Goal: Information Seeking & Learning: Learn about a topic

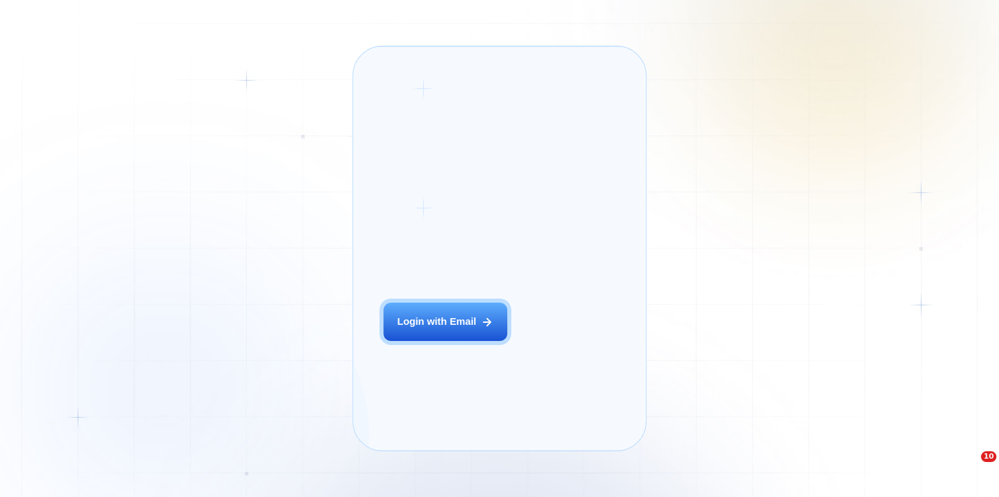
click at [461, 328] on div "Login with Email" at bounding box center [436, 321] width 79 height 13
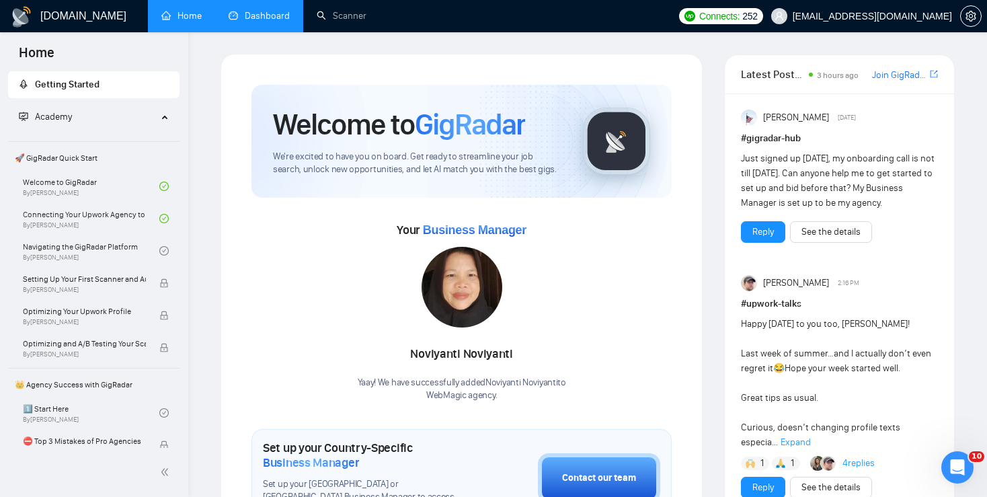
click at [257, 10] on link "Dashboard" at bounding box center [259, 15] width 61 height 11
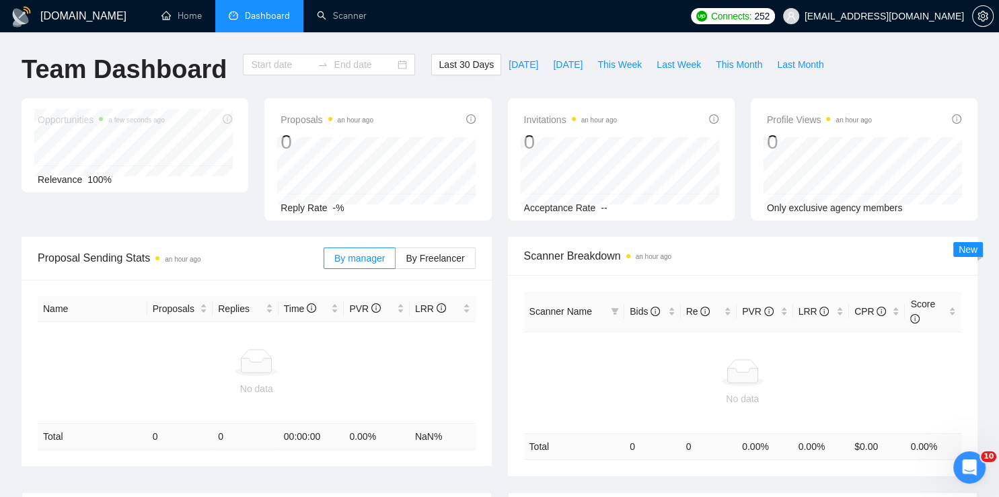
type input "[DATE]"
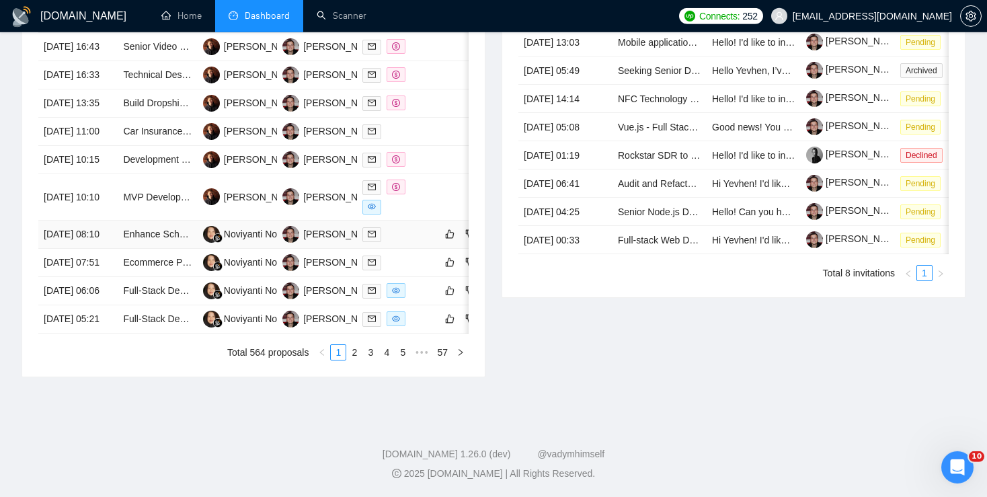
scroll to position [625, 0]
click at [354, 360] on link "2" at bounding box center [354, 352] width 15 height 15
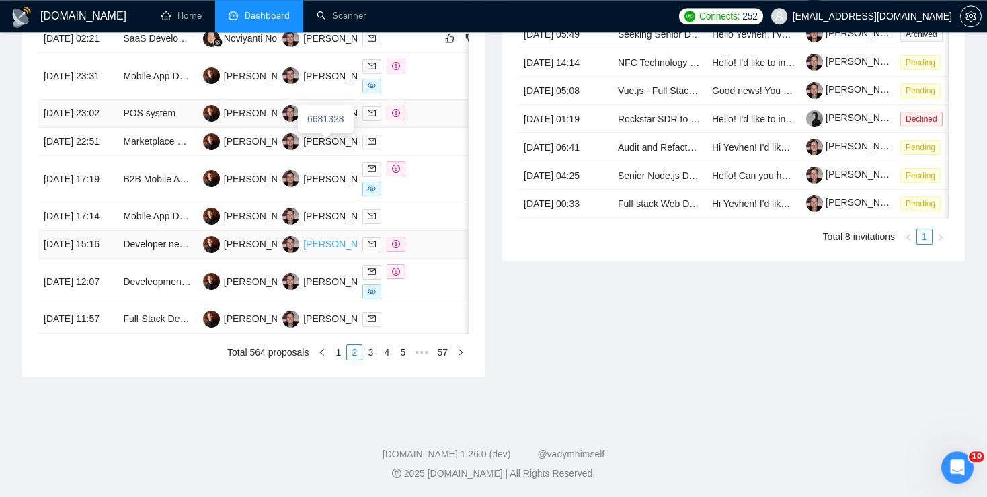
scroll to position [680, 0]
click at [338, 360] on link "1" at bounding box center [338, 352] width 15 height 15
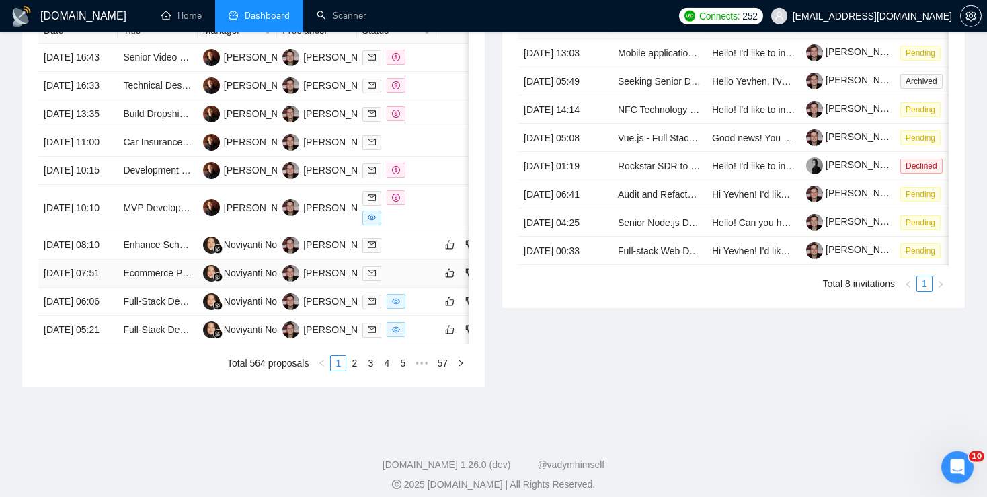
scroll to position [590, 0]
click at [356, 371] on link "2" at bounding box center [354, 363] width 15 height 15
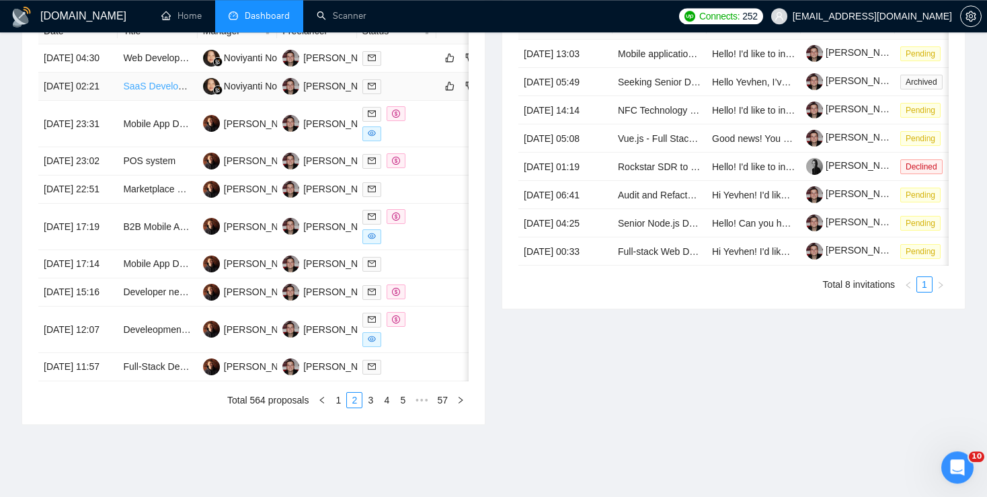
click at [163, 91] on link "SaaS Development for Subscription Model with API Integration" at bounding box center [253, 86] width 261 height 11
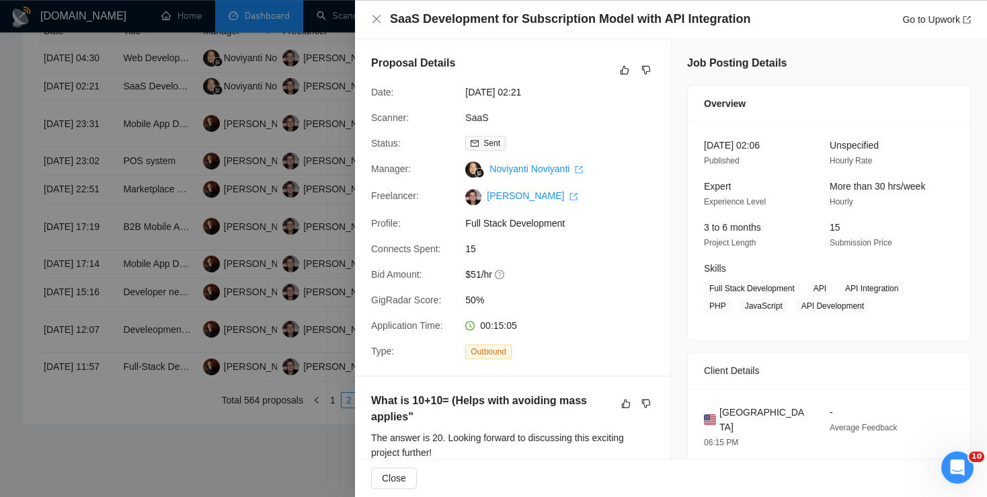
click at [262, 225] on div at bounding box center [493, 248] width 987 height 497
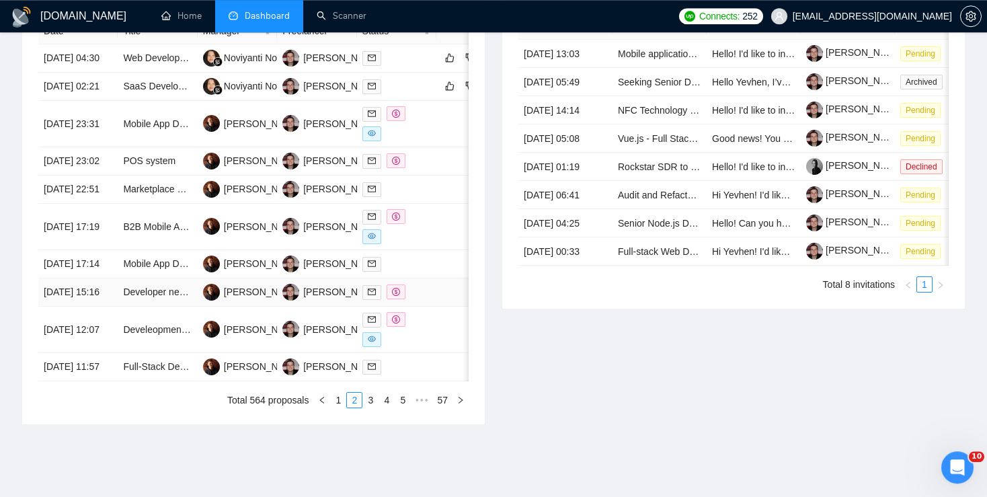
scroll to position [540, 0]
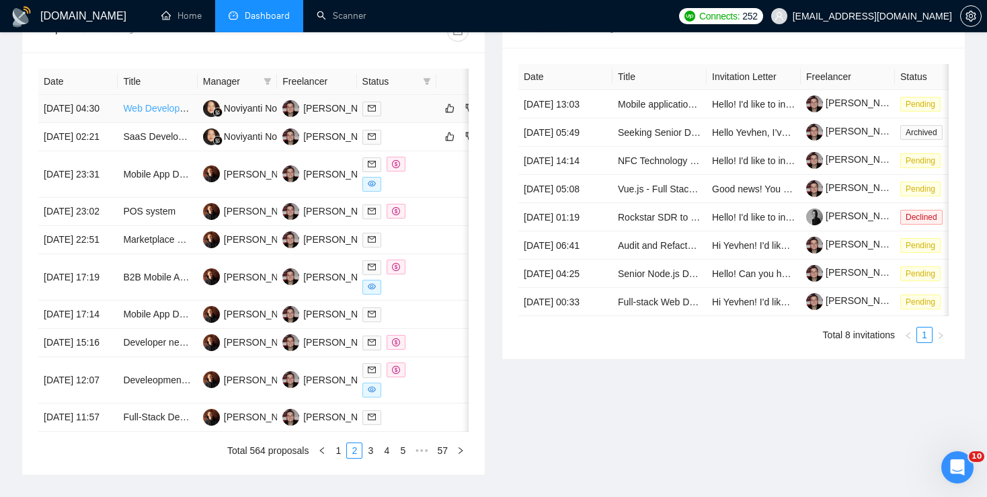
click at [171, 114] on link "Web Developer Needed for Online Tutoring Platform" at bounding box center [232, 108] width 218 height 11
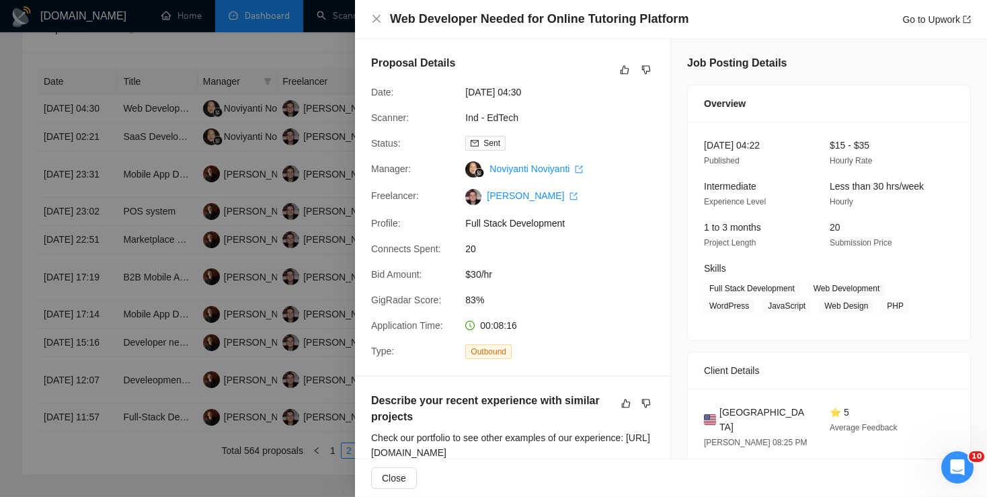
click at [316, 251] on div at bounding box center [493, 248] width 987 height 497
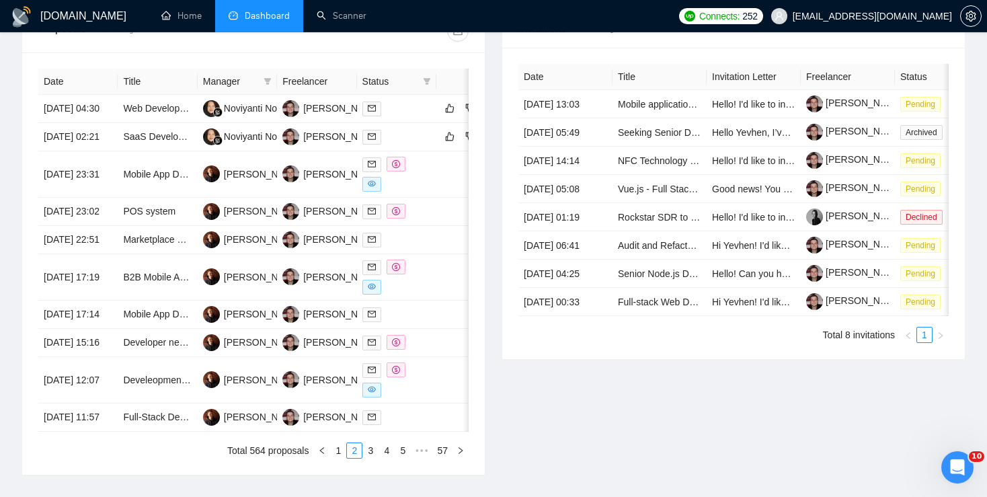
scroll to position [734, 0]
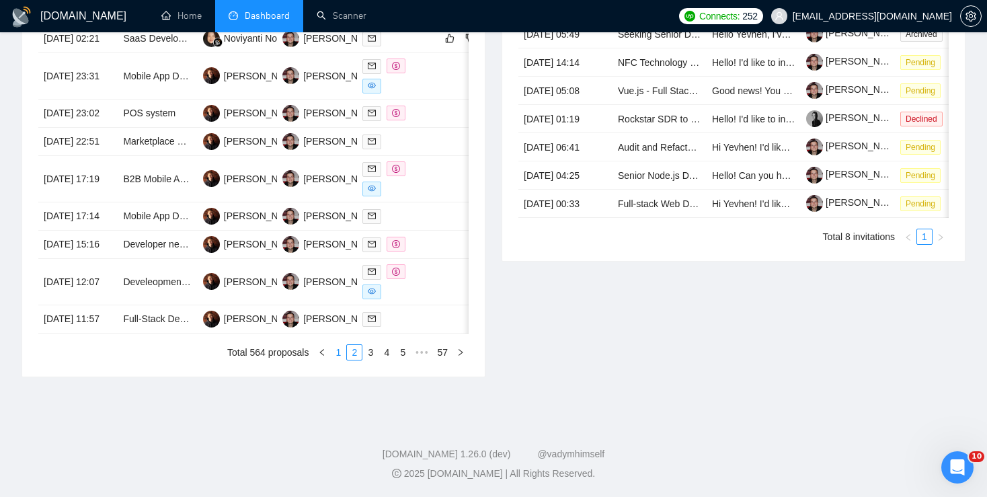
click at [341, 352] on link "1" at bounding box center [338, 352] width 15 height 15
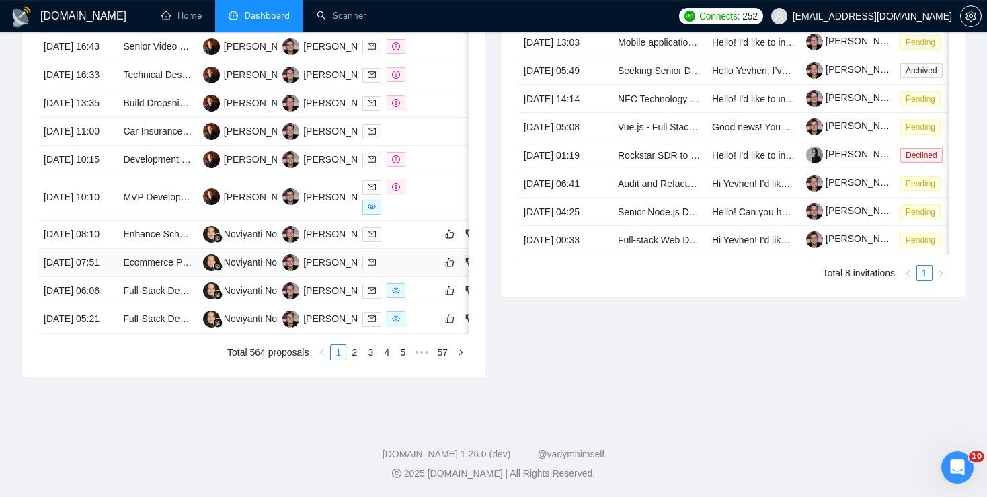
scroll to position [659, 0]
click at [159, 324] on link "Full-Stack Developer for Telepharmacy Platform (Web & Mobile)" at bounding box center [256, 318] width 267 height 11
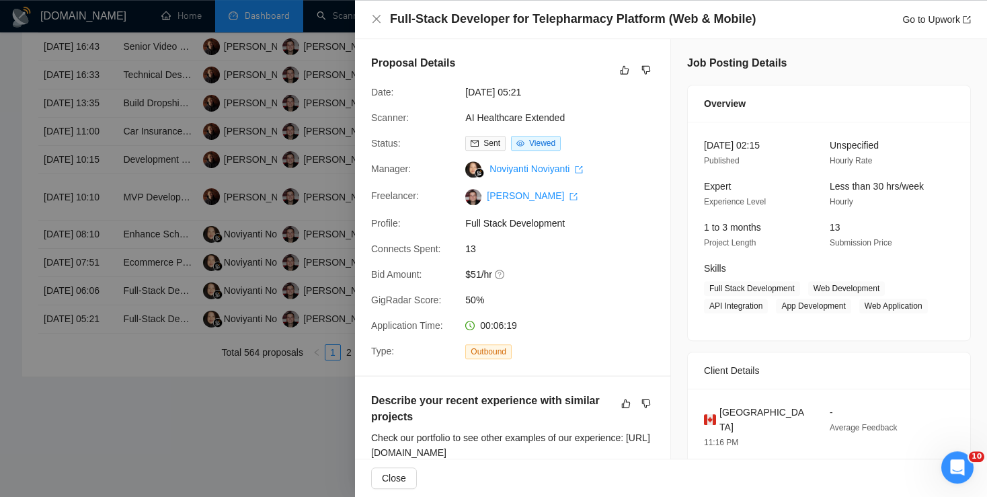
click at [280, 270] on div at bounding box center [493, 248] width 987 height 497
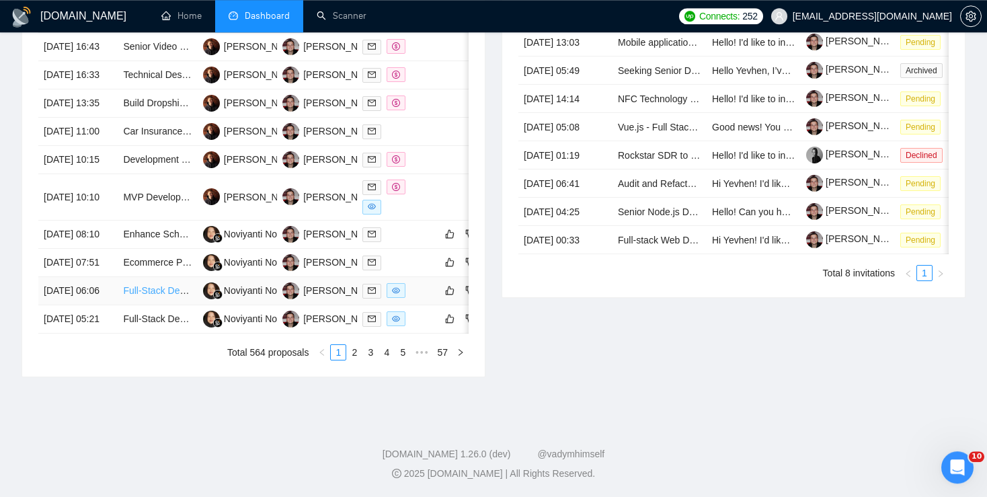
click at [170, 296] on link "Full-Stack Dev Needed: Build SaaS MVP (React/Next.js + FastAPI/Node + Stripe + …" at bounding box center [329, 290] width 412 height 11
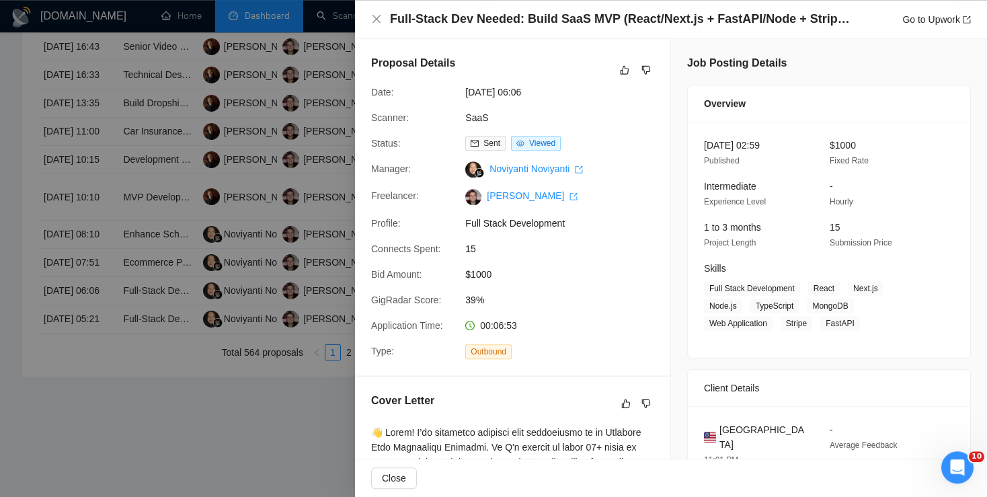
click at [323, 262] on div at bounding box center [493, 248] width 987 height 497
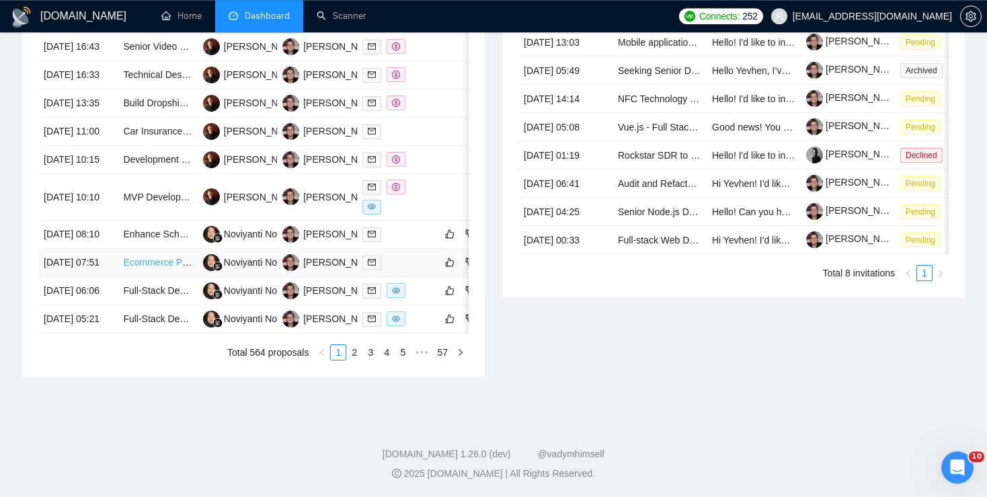
click at [158, 268] on link "Ecommerce Platform and App Development with Third-Party Logistics Integration" at bounding box center [292, 262] width 338 height 11
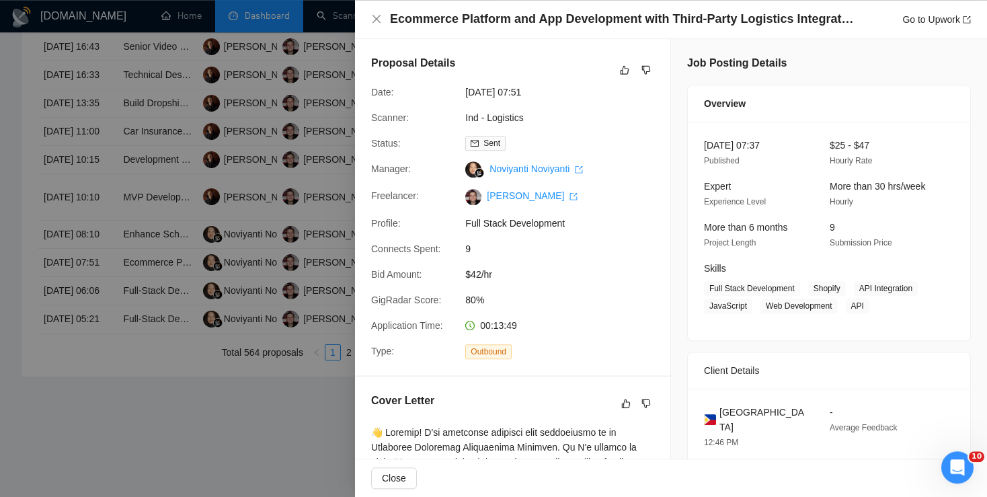
click at [211, 243] on div at bounding box center [493, 248] width 987 height 497
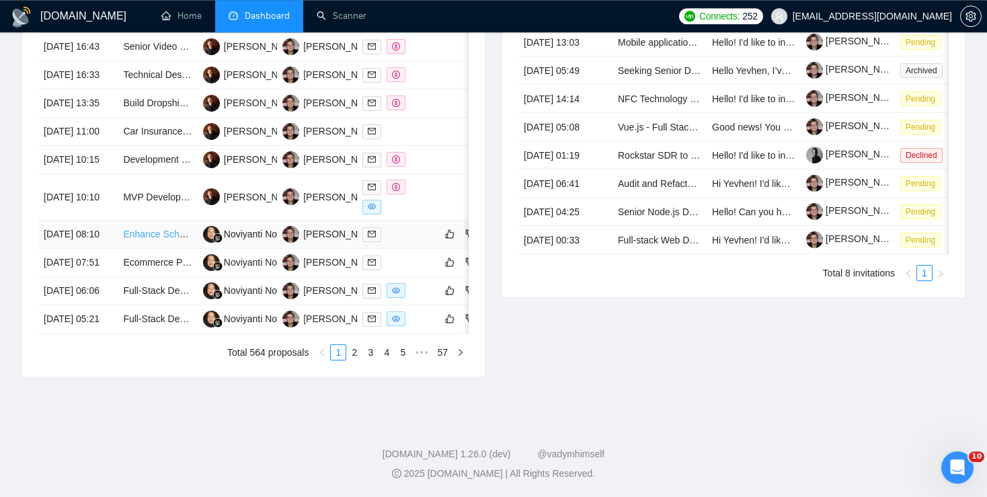
click at [159, 239] on link "Enhance Scheduling Application with Supersaas API" at bounding box center [232, 234] width 219 height 11
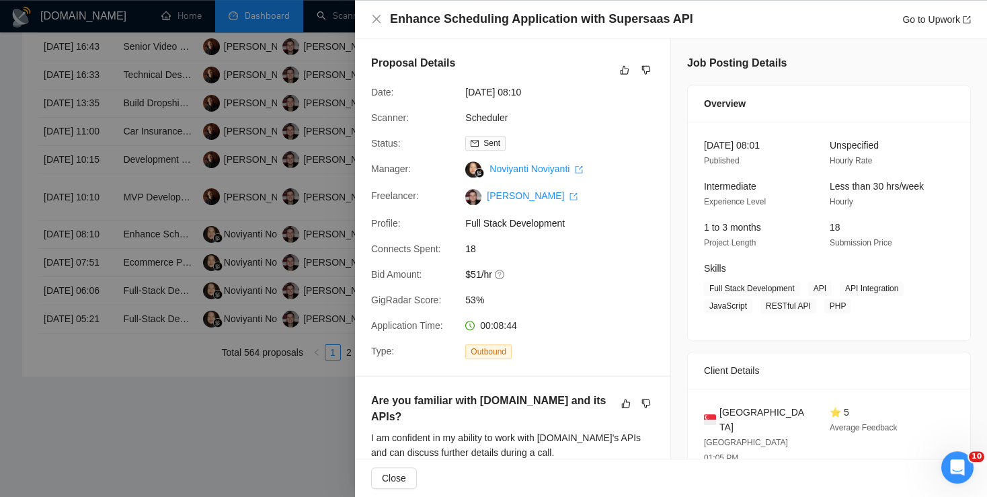
click at [263, 342] on div at bounding box center [493, 248] width 987 height 497
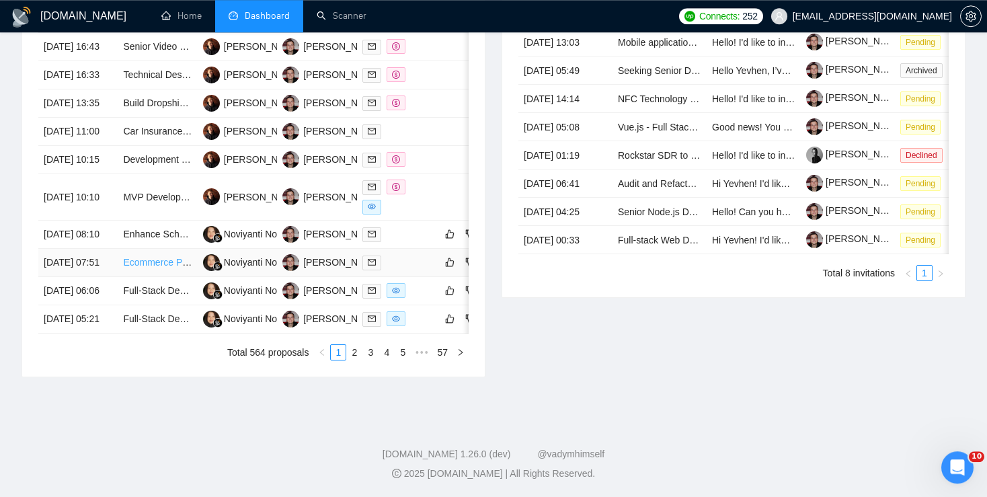
click at [150, 268] on link "Ecommerce Platform and App Development with Third-Party Logistics Integration" at bounding box center [292, 262] width 338 height 11
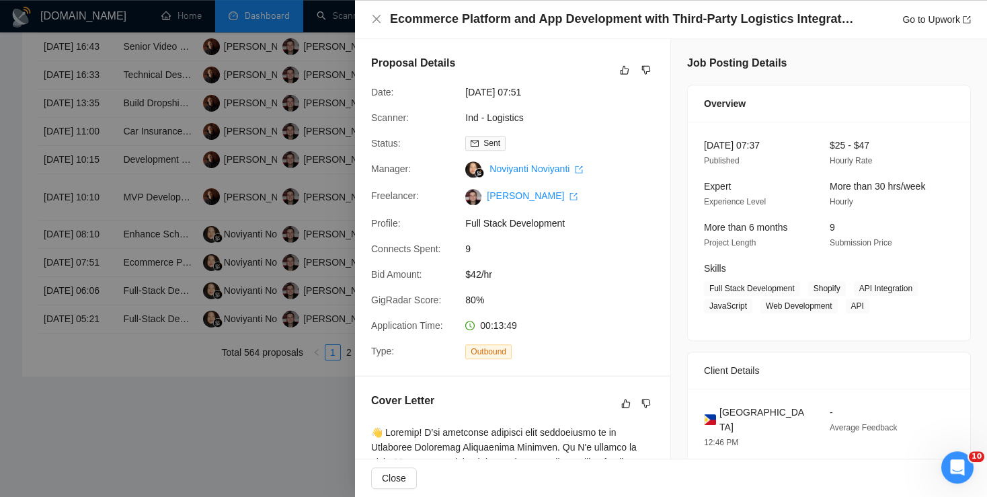
click at [250, 256] on div at bounding box center [493, 248] width 987 height 497
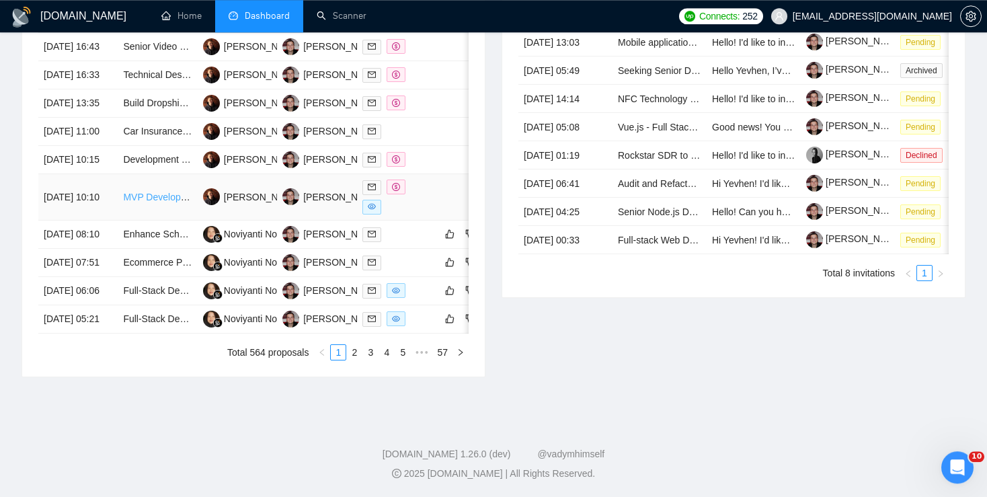
click at [160, 202] on link "MVP Development of Personal Finance Web Application (Mint/YNAB style, scalable …" at bounding box center [311, 197] width 377 height 11
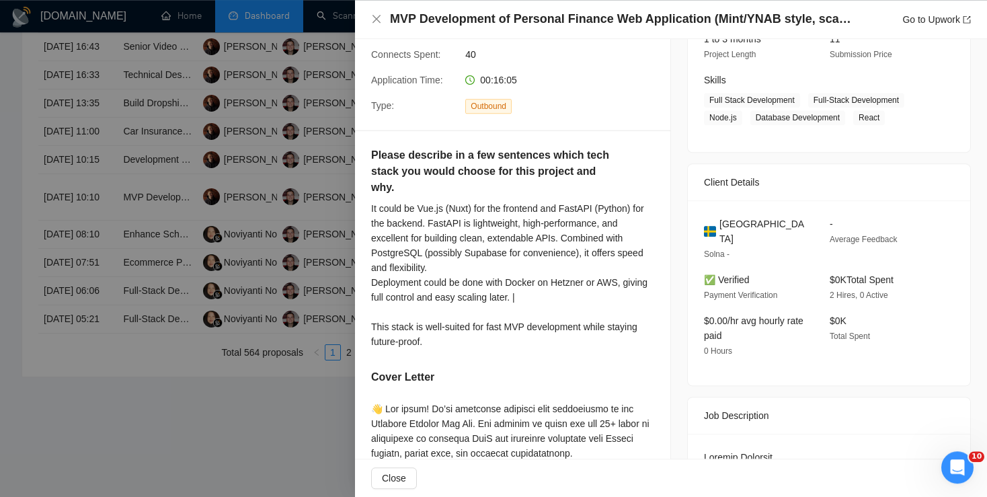
scroll to position [190, 0]
click at [297, 286] on div at bounding box center [493, 248] width 987 height 497
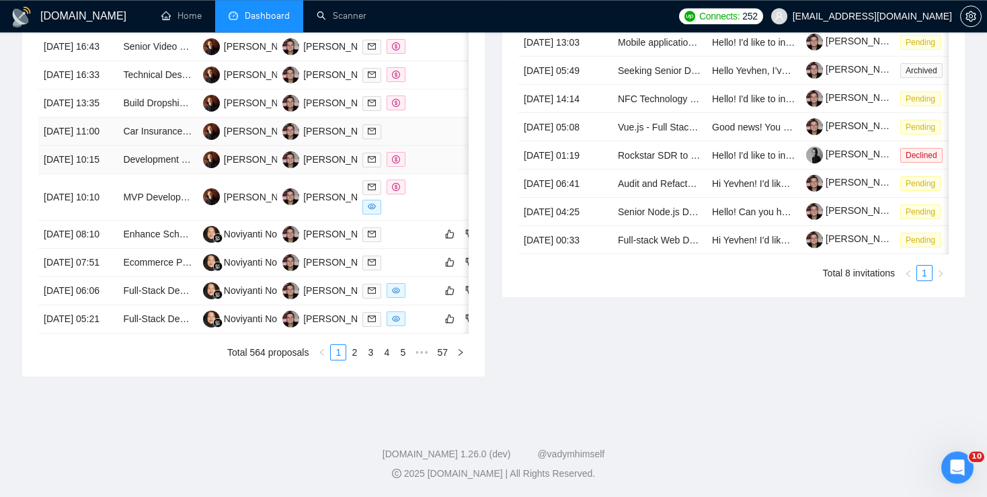
scroll to position [618, 0]
click at [145, 165] on link "Development of a Professional E-Learning & Training App (SafeXpert Academy) – G…" at bounding box center [331, 159] width 416 height 11
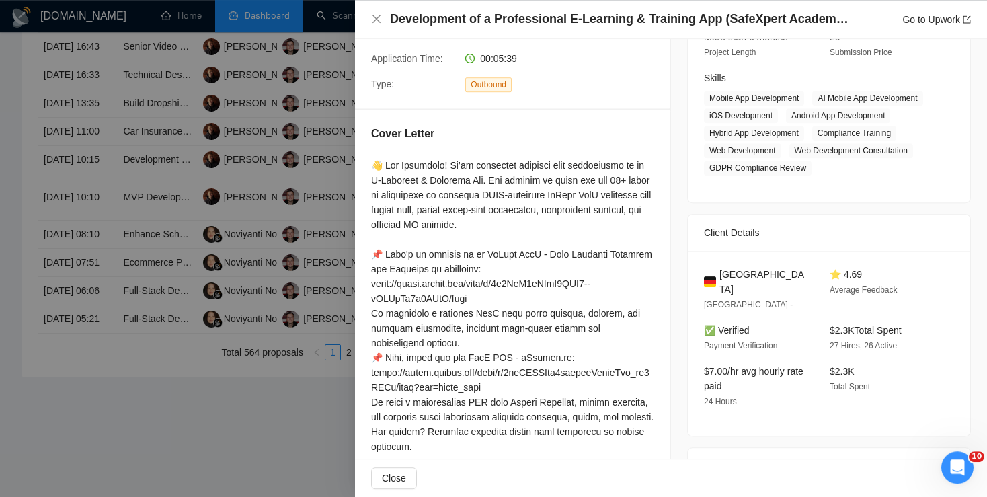
click at [266, 204] on div at bounding box center [493, 248] width 987 height 497
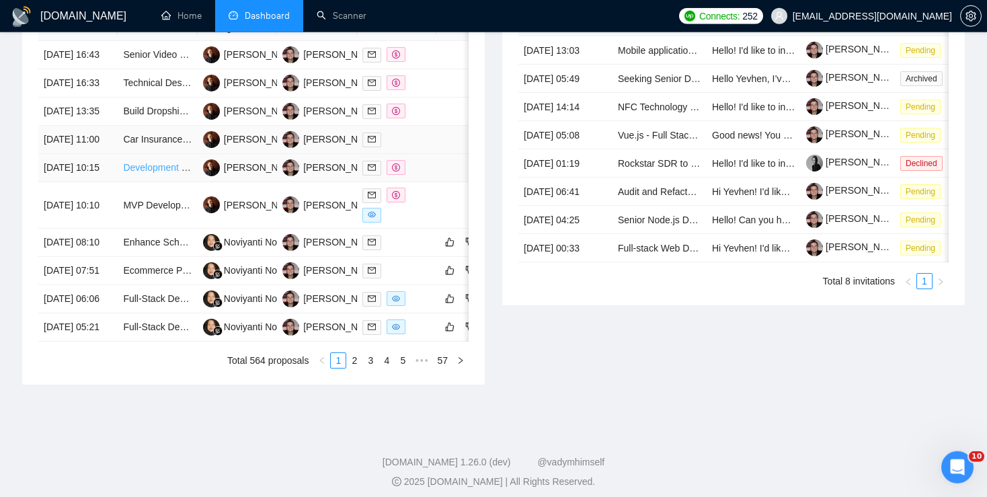
scroll to position [589, 0]
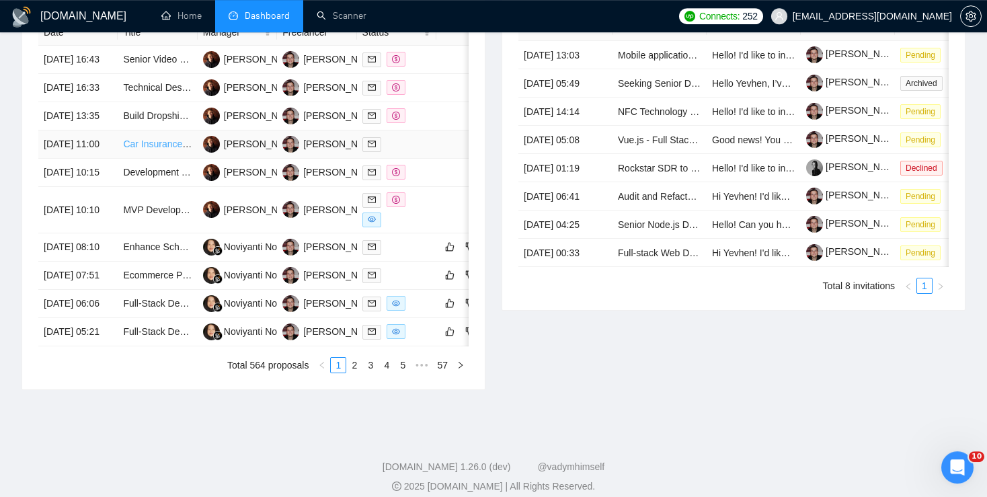
click at [154, 149] on link "Car Insurance Quotation Aggregator Tool" at bounding box center [208, 144] width 171 height 11
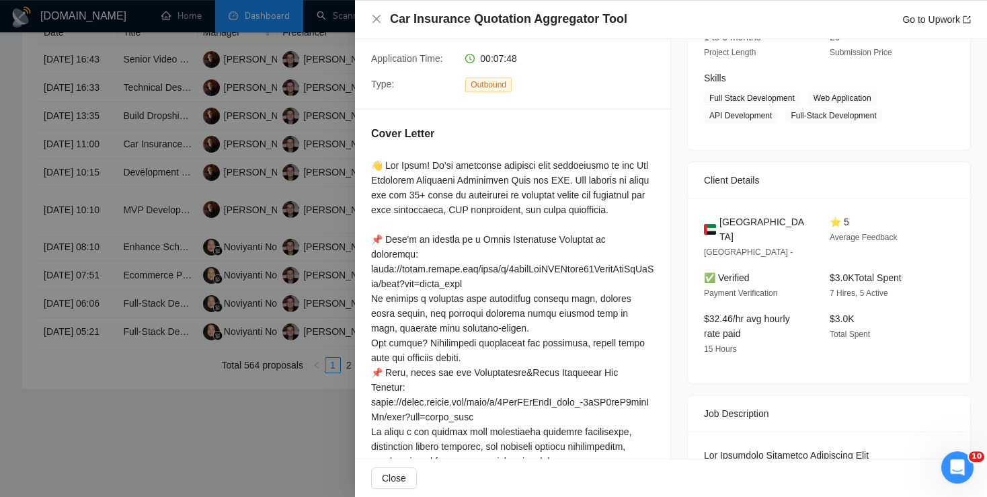
click at [295, 186] on div at bounding box center [493, 248] width 987 height 497
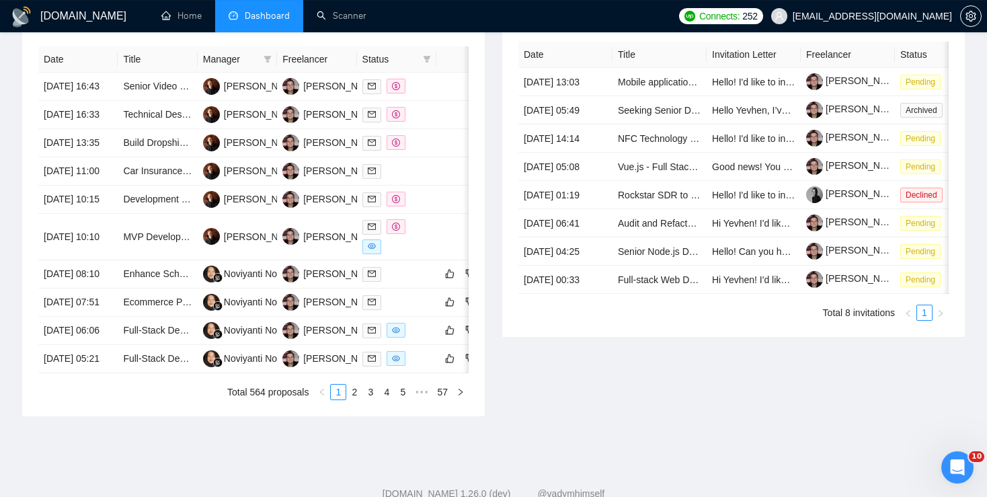
scroll to position [556, 0]
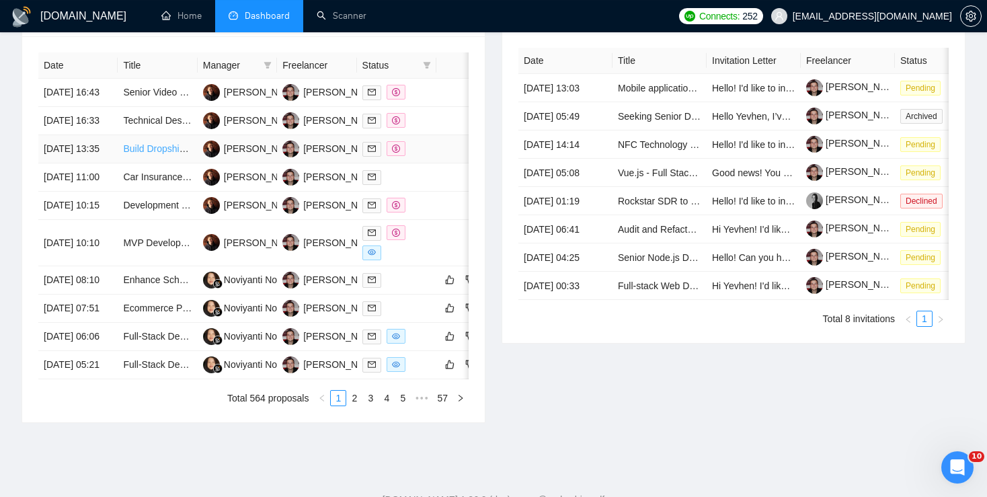
click at [165, 154] on link "Build Dropshipping E-Store for 100K+ Digital Products via API – Fast, Secure, S…" at bounding box center [311, 148] width 377 height 11
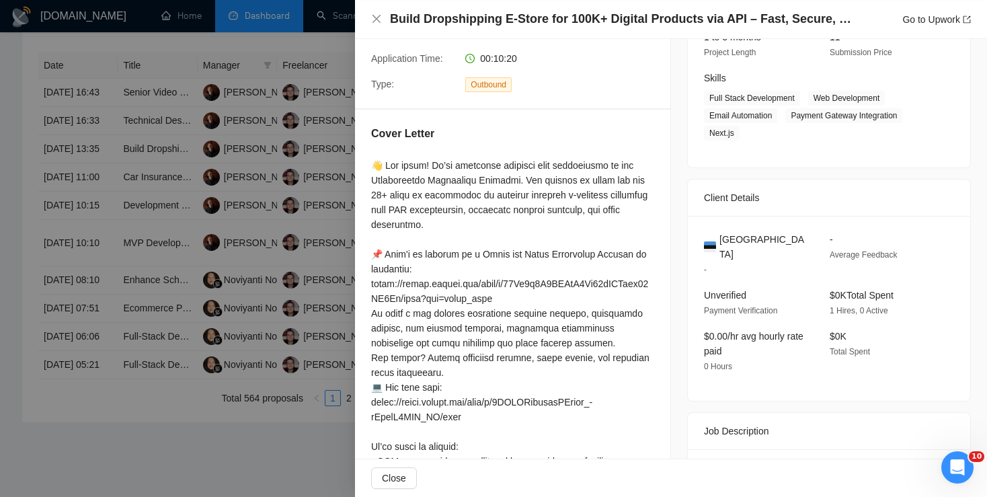
click at [154, 237] on div at bounding box center [493, 248] width 987 height 497
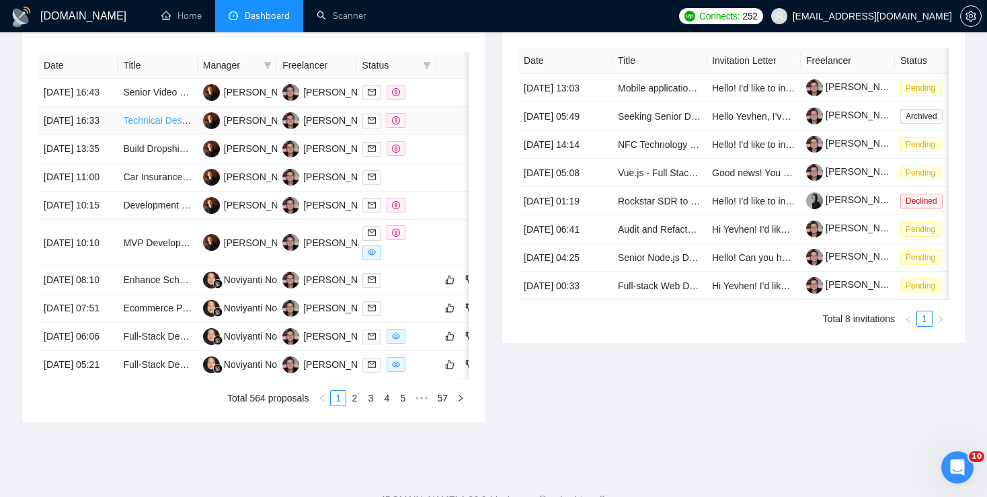
click at [147, 126] on link "Technical Design Search Module for LLM" at bounding box center [208, 120] width 171 height 11
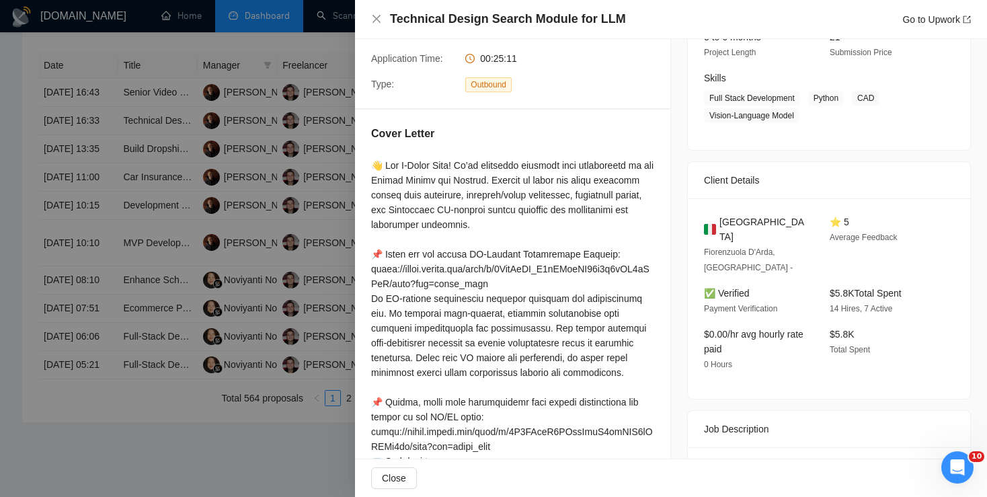
click at [267, 231] on div at bounding box center [493, 248] width 987 height 497
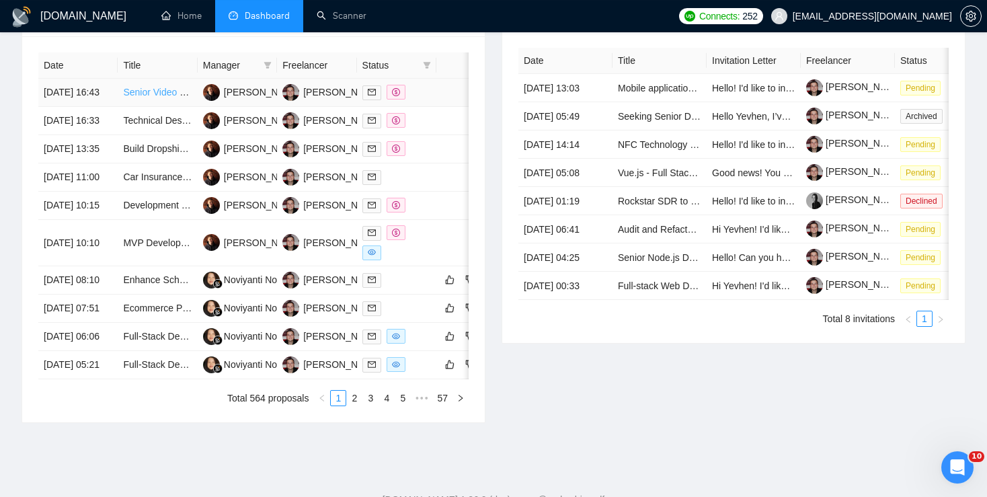
click at [150, 95] on link "Senior Video Editing Platform Builder & AI Integration Engineer" at bounding box center [254, 92] width 262 height 11
